Goal: Find specific page/section: Find specific page/section

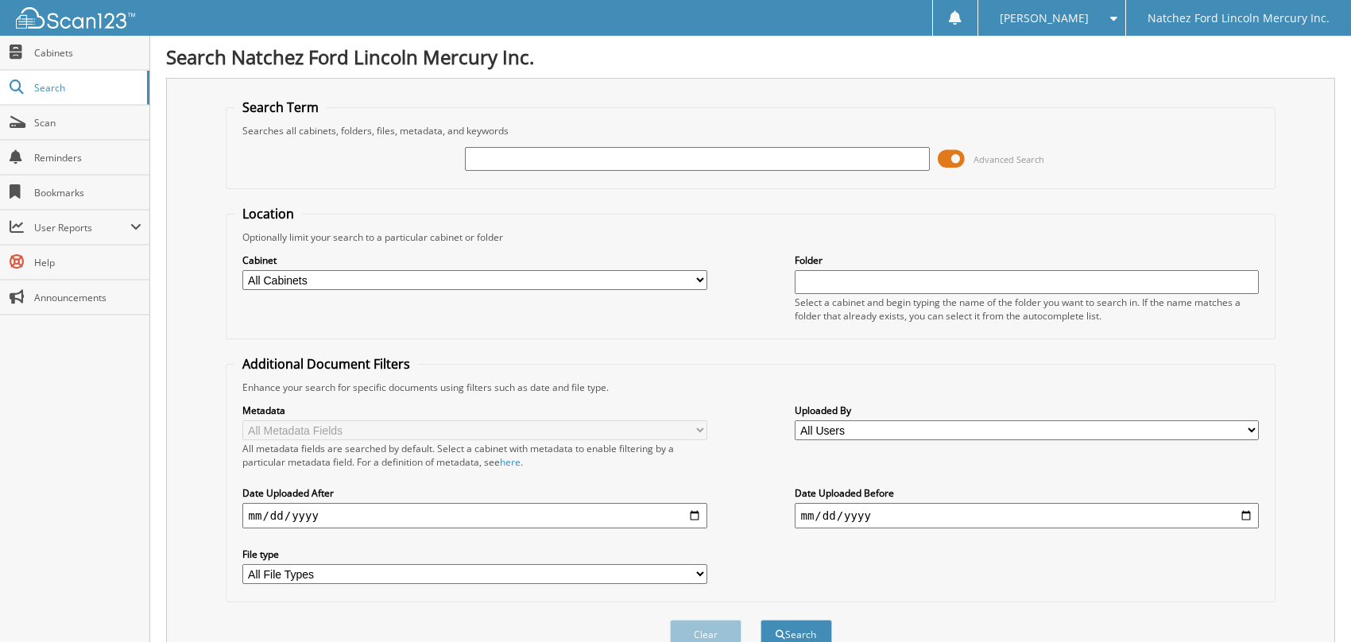
click at [635, 155] on input "text" at bounding box center [697, 159] width 465 height 24
type input "J7640A"
click at [761, 620] on button "Search" at bounding box center [797, 634] width 72 height 29
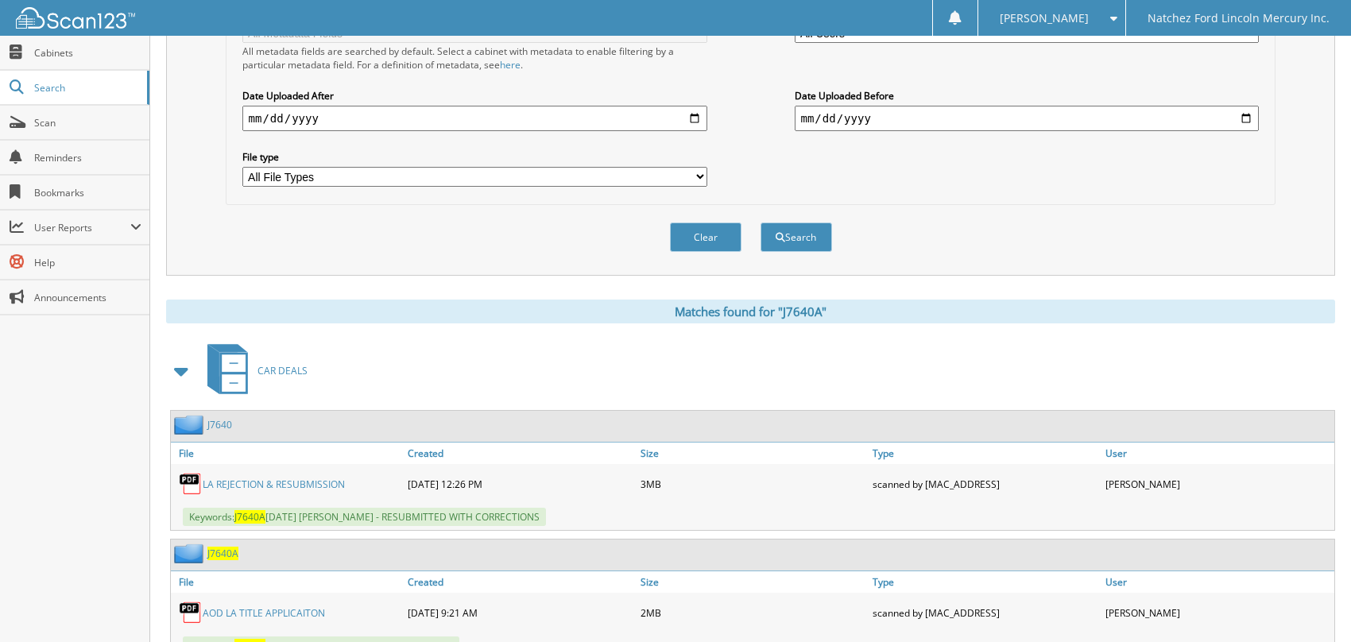
scroll to position [575, 0]
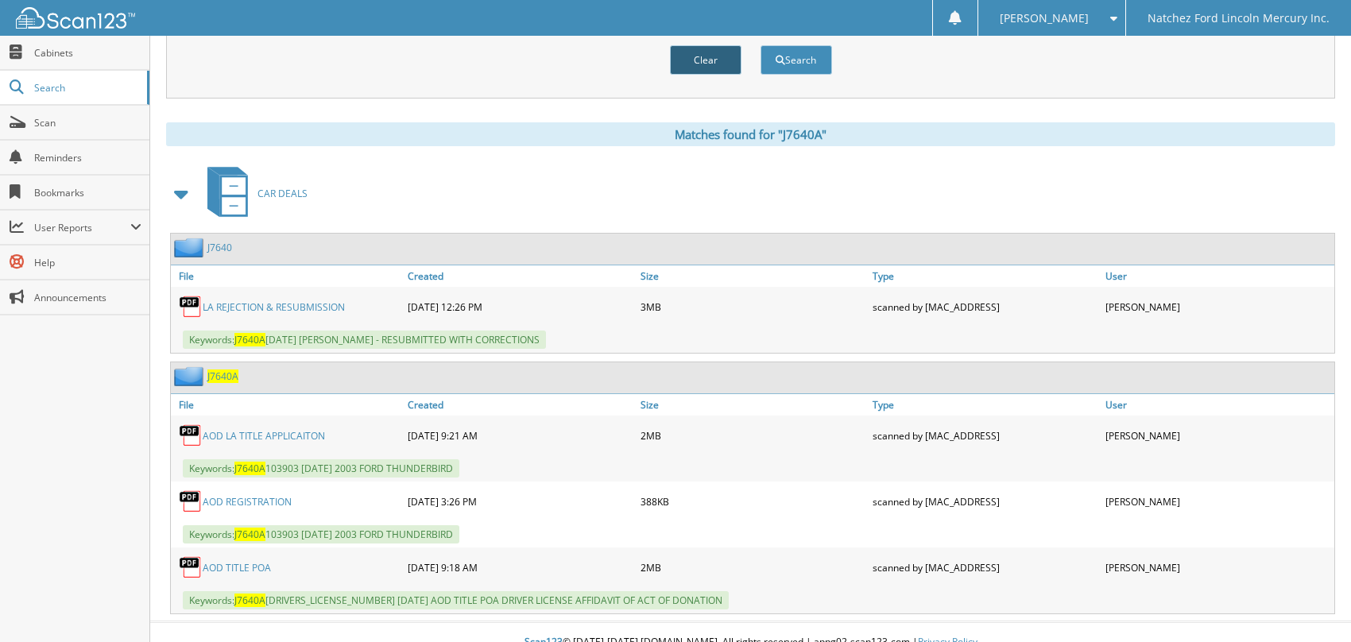
click at [717, 48] on button "Clear" at bounding box center [706, 59] width 72 height 29
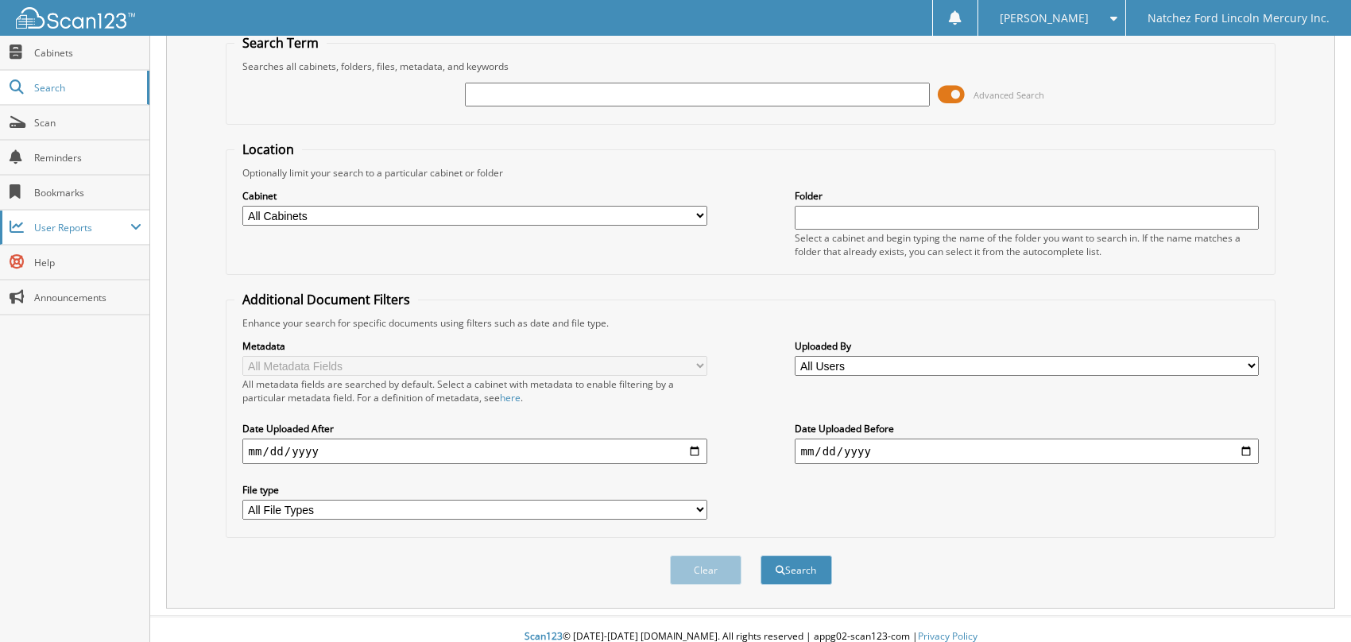
click at [71, 229] on span "User Reports" at bounding box center [82, 228] width 96 height 14
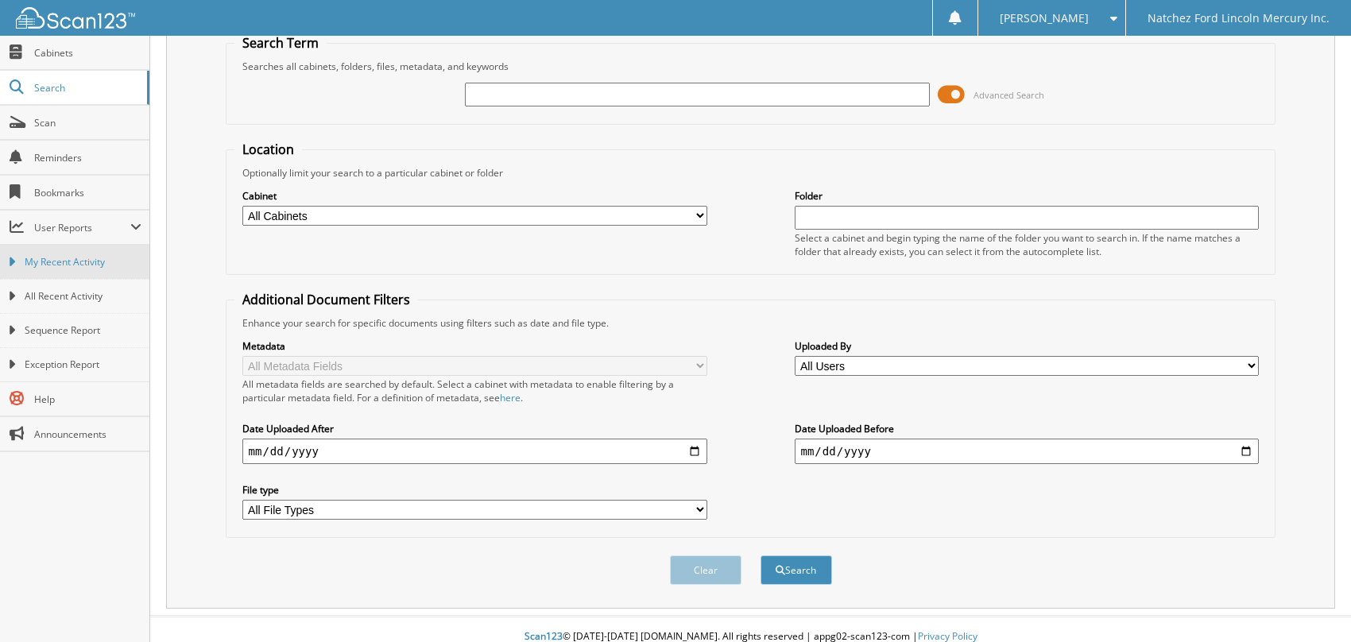
click at [71, 268] on span "My Recent Activity" at bounding box center [83, 262] width 117 height 14
